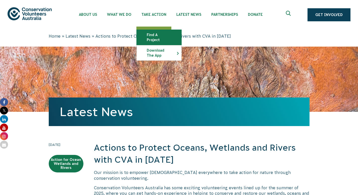
click at [172, 33] on link "Find a project" at bounding box center [159, 37] width 45 height 15
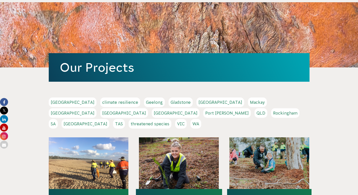
scroll to position [44, 0]
click at [148, 118] on link "[GEOGRAPHIC_DATA]" at bounding box center [124, 113] width 48 height 10
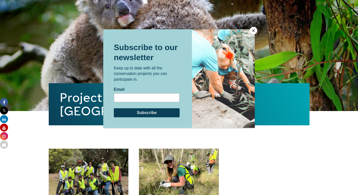
scroll to position [168, 0]
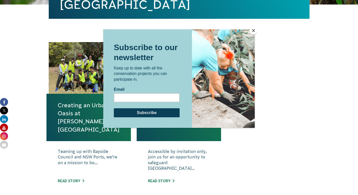
click at [254, 30] on button "Close" at bounding box center [254, 31] width 8 height 8
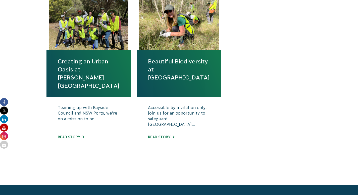
scroll to position [212, 0]
